Goal: Navigation & Orientation: Find specific page/section

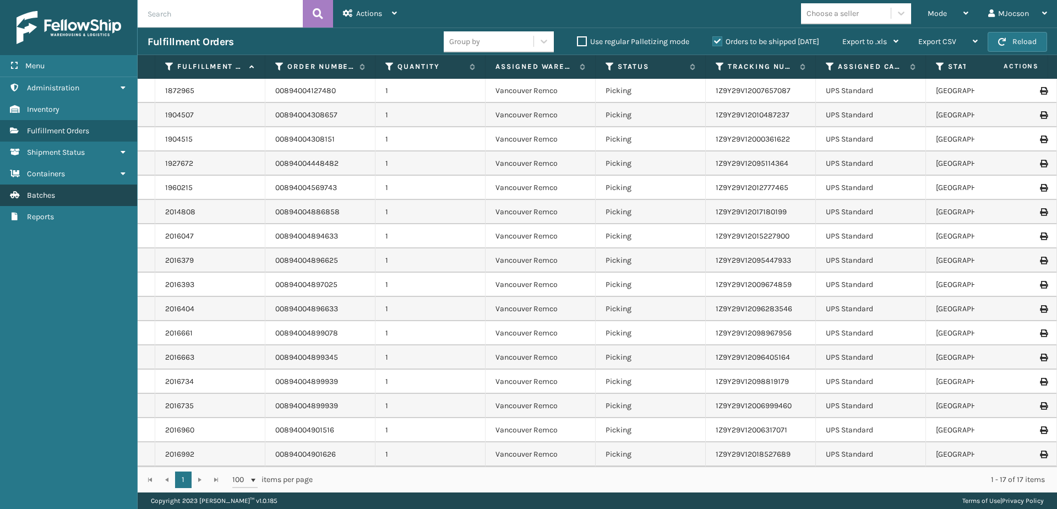
click at [37, 197] on span "Batches" at bounding box center [41, 194] width 28 height 9
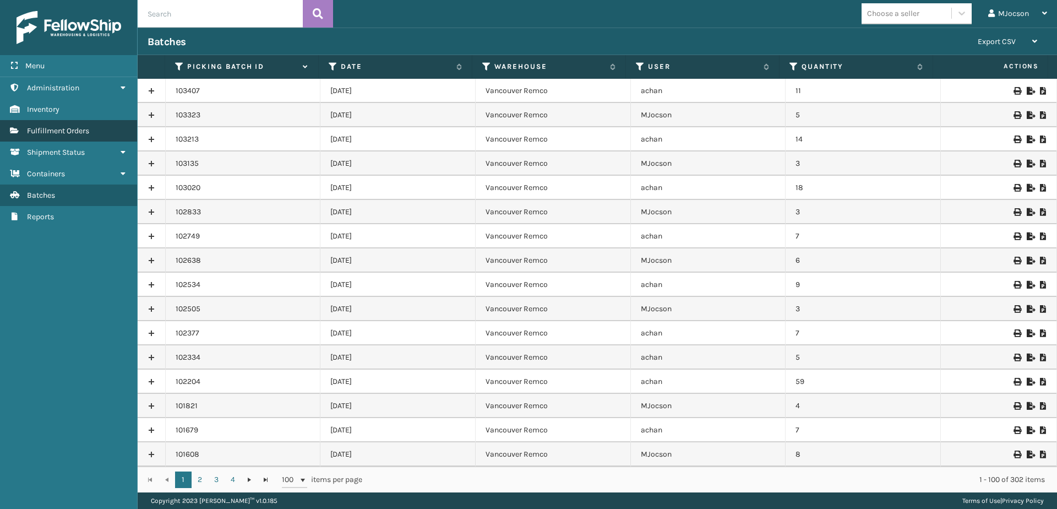
click at [55, 134] on span "Fulfillment Orders" at bounding box center [58, 130] width 62 height 9
